Goal: Information Seeking & Learning: Learn about a topic

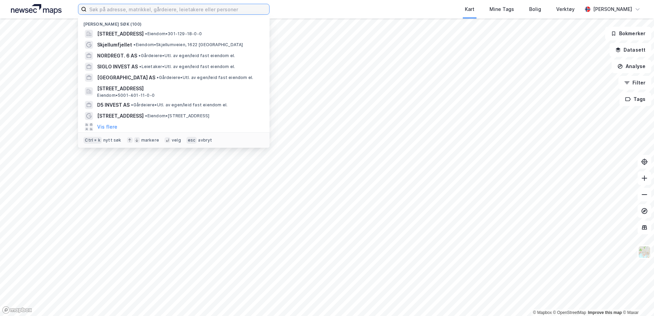
click at [160, 8] on input at bounding box center [178, 9] width 183 height 10
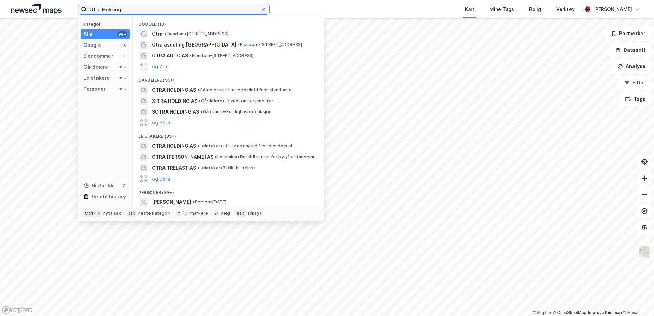
type input "Otra Holding"
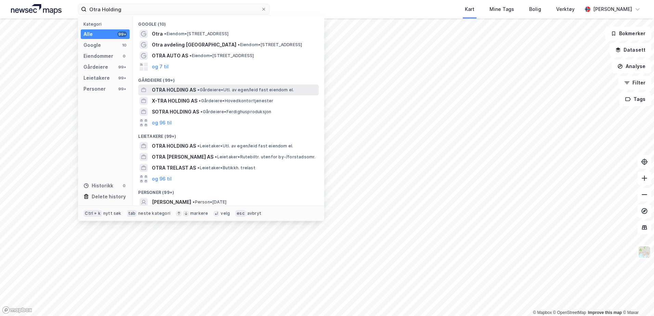
click at [179, 90] on span "OTRA HOLDING AS" at bounding box center [174, 90] width 44 height 8
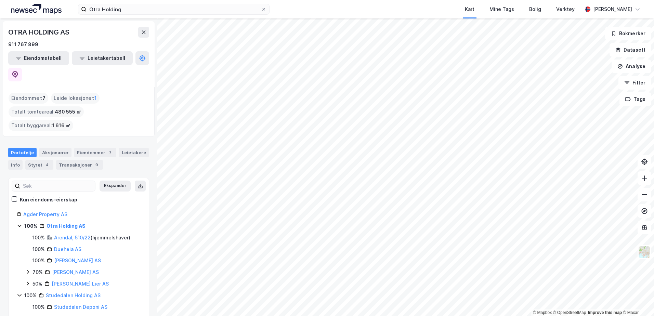
click at [64, 256] on div "[PERSON_NAME] AS" at bounding box center [77, 260] width 47 height 8
click at [65, 258] on link "[PERSON_NAME] AS" at bounding box center [77, 261] width 47 height 6
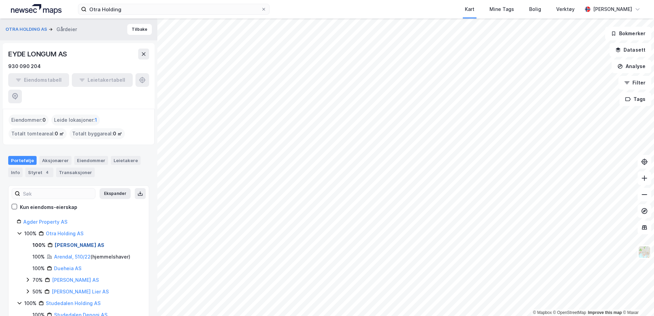
click at [80, 242] on link "[PERSON_NAME] AS" at bounding box center [80, 245] width 50 height 6
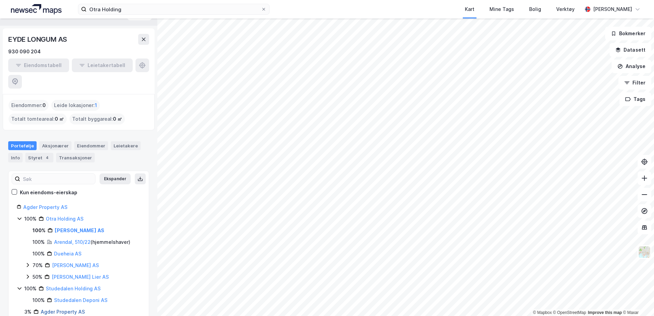
click at [59, 309] on link "Agder Property AS" at bounding box center [63, 312] width 44 height 6
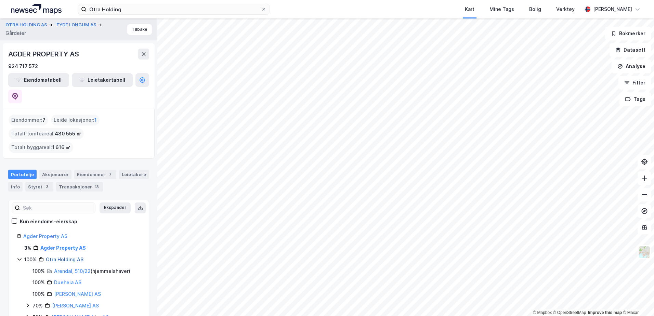
click at [53, 256] on link "Otra Holding AS" at bounding box center [65, 259] width 38 height 6
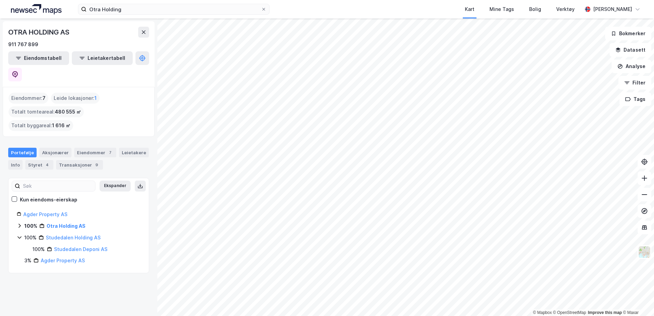
click at [18, 236] on icon at bounding box center [19, 237] width 4 height 2
click at [20, 235] on icon at bounding box center [19, 237] width 5 height 5
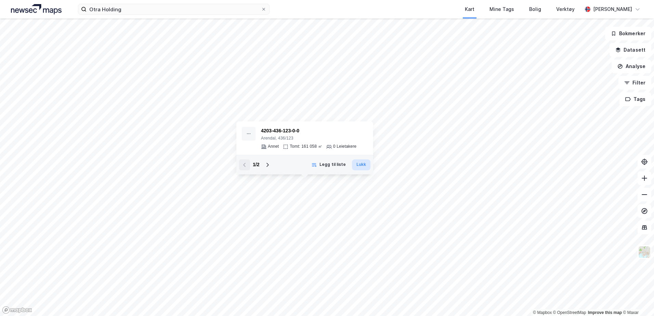
click at [363, 168] on button "Lukk" at bounding box center [361, 164] width 18 height 11
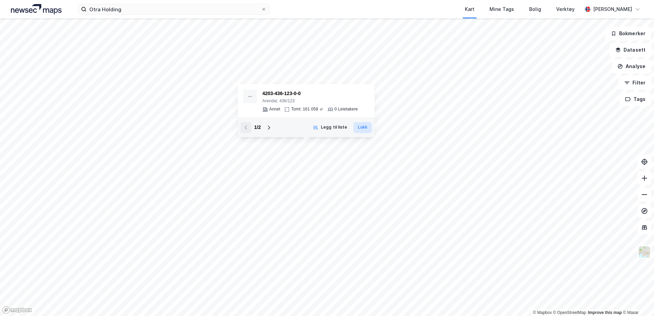
click at [367, 131] on button "Lukk" at bounding box center [362, 127] width 18 height 11
click at [362, 130] on button "Lukk" at bounding box center [362, 127] width 18 height 11
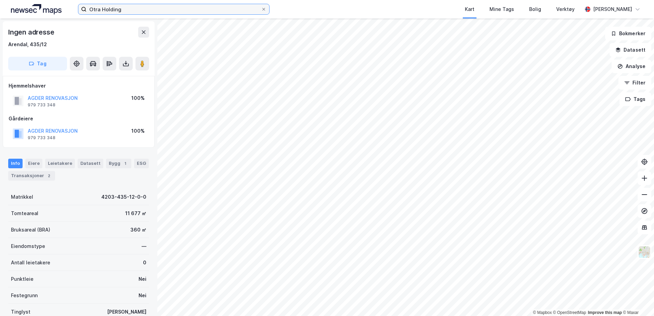
click at [147, 10] on input "Otra Holding" at bounding box center [174, 9] width 174 height 10
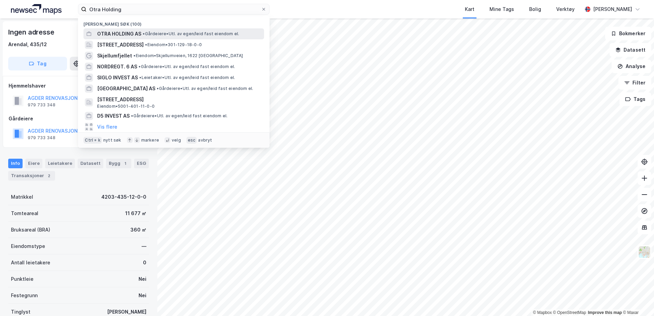
click at [139, 36] on span "OTRA HOLDING AS" at bounding box center [119, 34] width 44 height 8
